Goal: Task Accomplishment & Management: Manage account settings

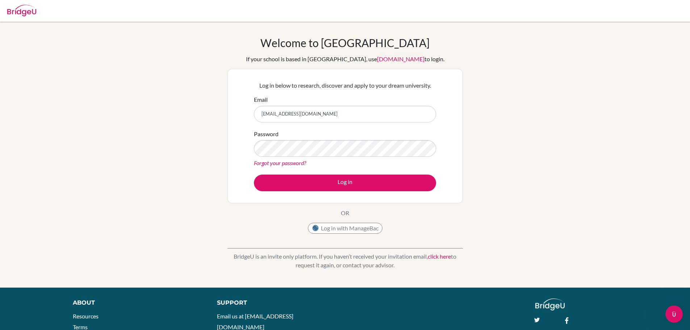
type input "[EMAIL_ADDRESS][DOMAIN_NAME]"
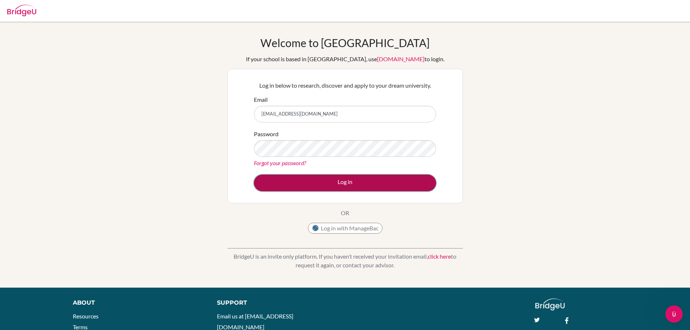
click at [344, 183] on button "Log in" at bounding box center [345, 183] width 182 height 17
click at [343, 177] on button "Log in" at bounding box center [345, 183] width 182 height 17
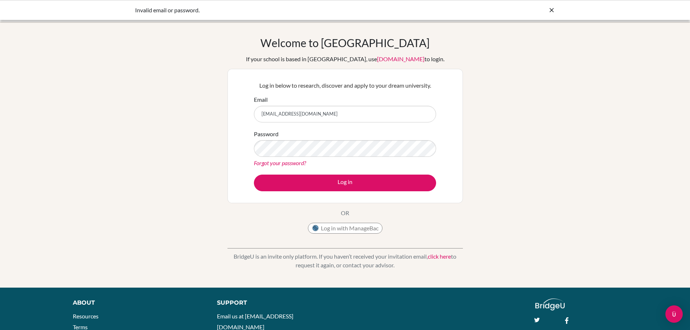
click at [289, 115] on input "[EMAIL_ADDRESS][DOMAIN_NAME]" at bounding box center [345, 114] width 182 height 17
type input "[EMAIL_ADDRESS][DOMAIN_NAME]"
click at [254, 175] on button "Log in" at bounding box center [345, 183] width 182 height 17
